Goal: Transaction & Acquisition: Download file/media

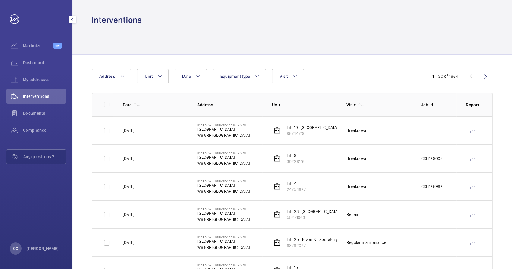
click at [36, 95] on span "Interventions" at bounding box center [44, 97] width 43 height 6
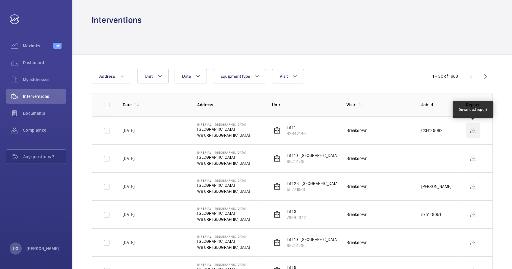
click at [475, 131] on wm-front-icon-button at bounding box center [473, 130] width 14 height 14
